Goal: Task Accomplishment & Management: Manage account settings

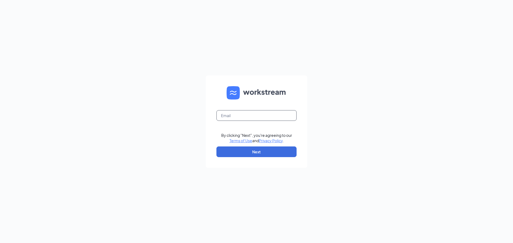
click at [277, 113] on input "text" at bounding box center [256, 115] width 80 height 11
type input "il45@servehg.com"
click at [241, 149] on button "Next" at bounding box center [256, 152] width 80 height 11
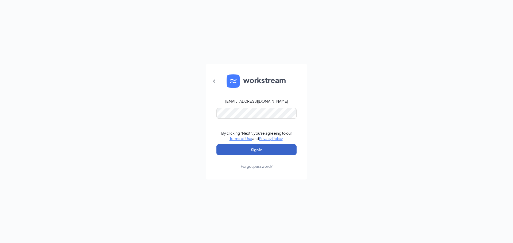
click at [247, 145] on button "Sign In" at bounding box center [256, 149] width 80 height 11
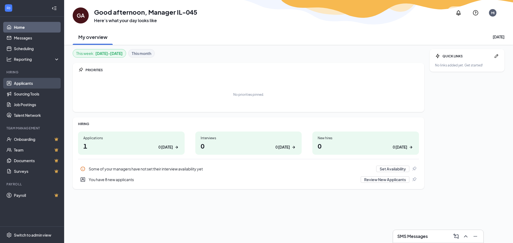
click at [23, 83] on link "Applicants" at bounding box center [37, 83] width 46 height 11
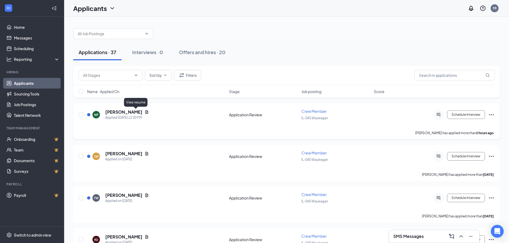
click at [144, 114] on icon "Document" at bounding box center [146, 112] width 4 height 4
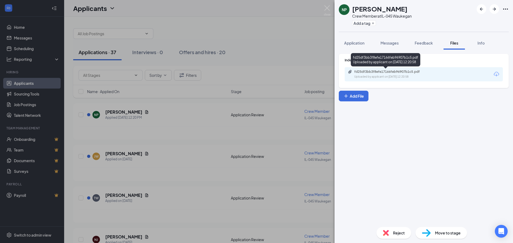
click at [410, 71] on div "fd25df3bb3f8efe17166feb96907b1c5.pdf" at bounding box center [391, 72] width 75 height 4
